Goal: Task Accomplishment & Management: Use online tool/utility

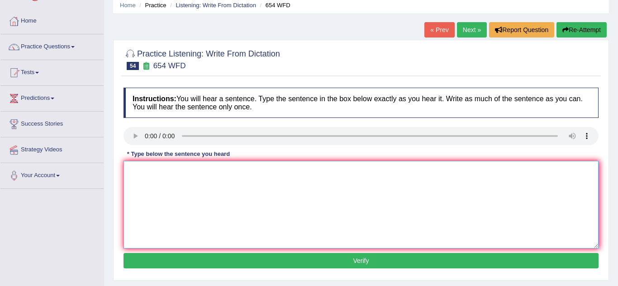
click at [158, 176] on textarea at bounding box center [361, 205] width 475 height 88
click at [90, 274] on div "Toggle navigation Home Practice Questions Speaking Practice Read Aloud Repeat S…" at bounding box center [309, 199] width 618 height 470
click at [139, 180] on textarea at bounding box center [361, 205] width 475 height 88
click at [170, 197] on textarea at bounding box center [361, 205] width 475 height 88
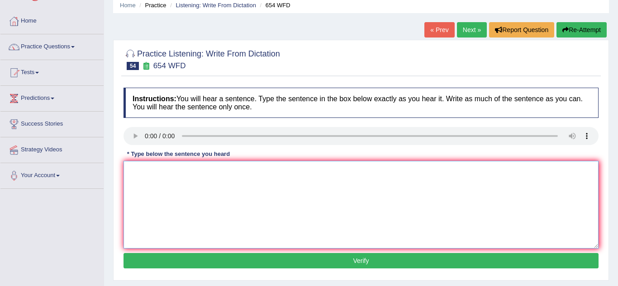
click at [170, 197] on textarea at bounding box center [361, 205] width 475 height 88
click at [138, 174] on textarea at bounding box center [361, 205] width 475 height 88
click at [237, 218] on textarea at bounding box center [361, 205] width 475 height 88
click at [234, 223] on textarea at bounding box center [361, 205] width 475 height 88
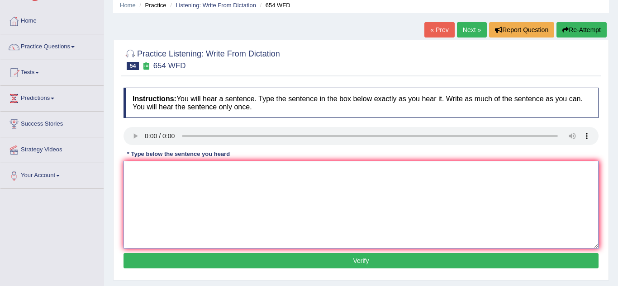
click at [241, 223] on textarea at bounding box center [361, 205] width 475 height 88
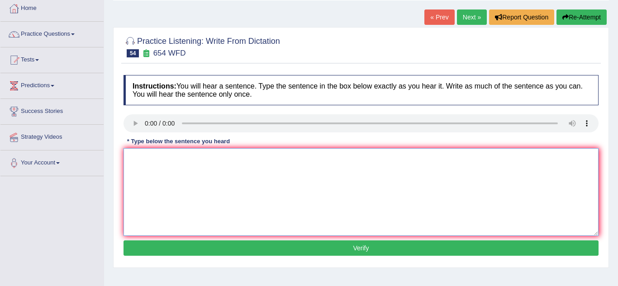
scroll to position [49, 0]
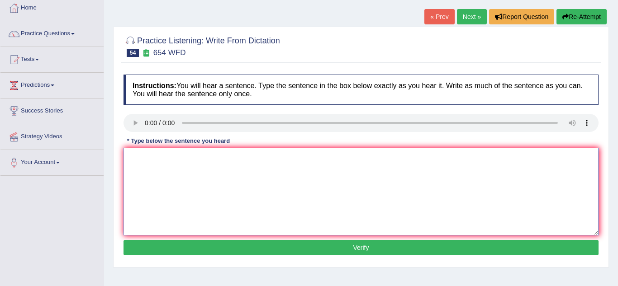
click at [140, 160] on textarea at bounding box center [361, 192] width 475 height 88
click at [147, 178] on textarea at bounding box center [361, 192] width 475 height 88
click at [134, 164] on textarea at bounding box center [361, 192] width 475 height 88
click at [175, 170] on textarea at bounding box center [361, 192] width 475 height 88
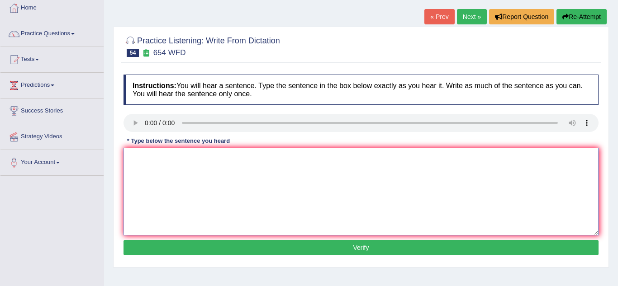
click at [150, 170] on textarea at bounding box center [361, 192] width 475 height 88
click at [138, 191] on textarea at bounding box center [361, 192] width 475 height 88
click at [133, 158] on textarea at bounding box center [361, 192] width 475 height 88
click at [194, 165] on textarea at bounding box center [361, 192] width 475 height 88
click at [205, 181] on textarea at bounding box center [361, 192] width 475 height 88
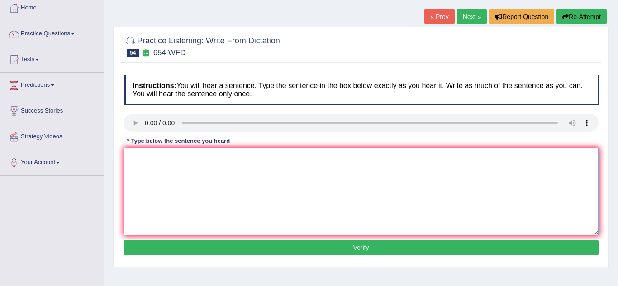
click at [226, 214] on textarea at bounding box center [361, 192] width 475 height 88
click at [148, 158] on textarea at bounding box center [361, 192] width 475 height 88
click at [132, 162] on textarea at bounding box center [361, 192] width 475 height 88
click at [160, 171] on textarea at bounding box center [361, 192] width 475 height 88
click at [394, 221] on textarea at bounding box center [361, 192] width 475 height 88
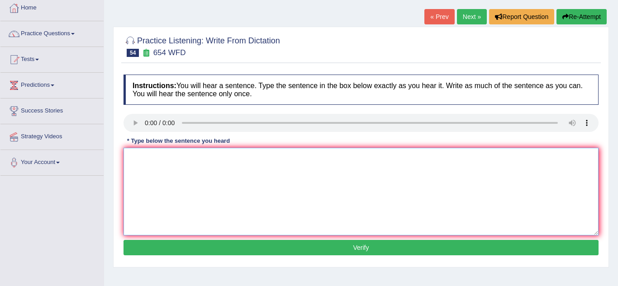
click at [311, 188] on textarea at bounding box center [361, 192] width 475 height 88
